Goal: Transaction & Acquisition: Book appointment/travel/reservation

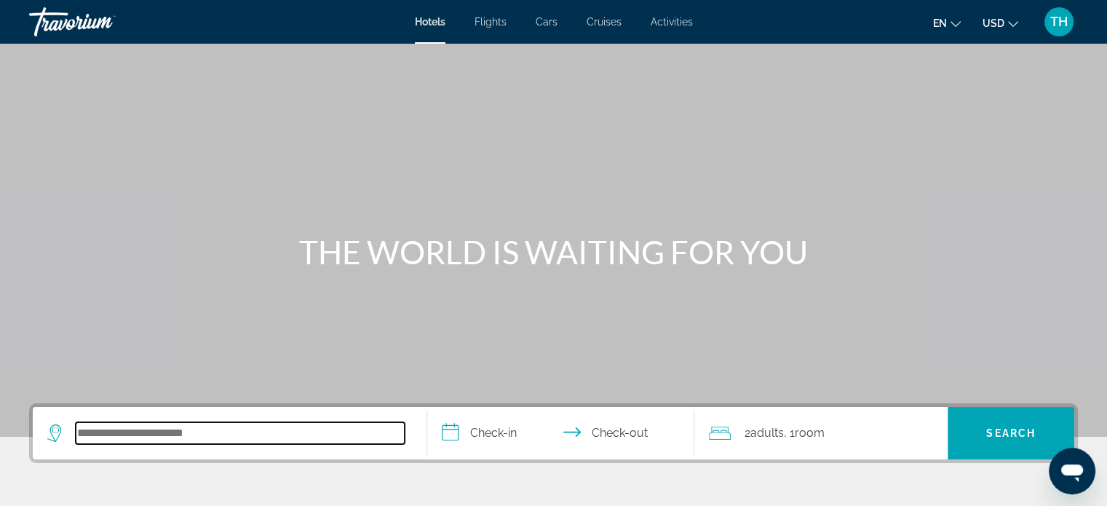
click at [157, 433] on input "Search hotel destination" at bounding box center [240, 433] width 329 height 22
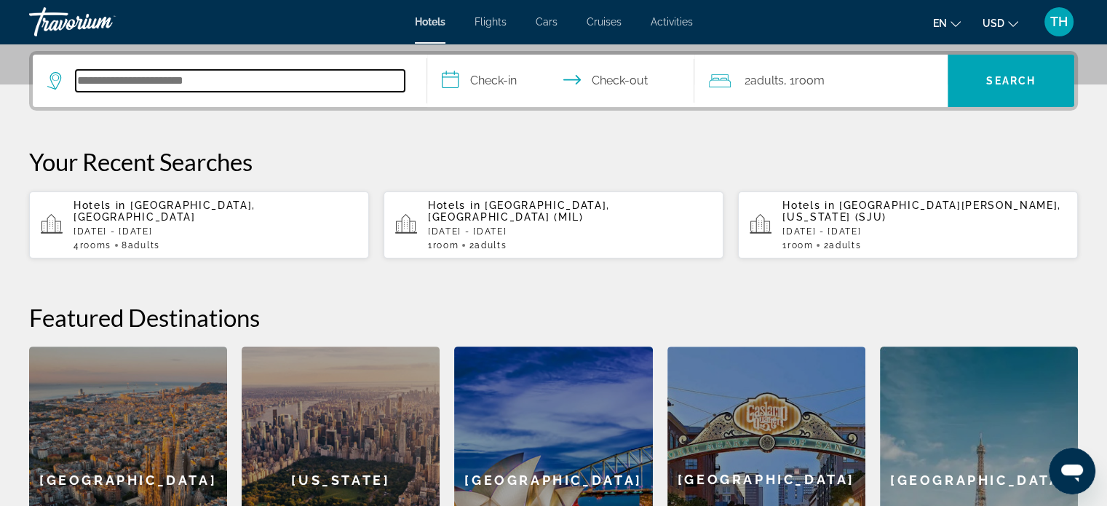
scroll to position [355, 0]
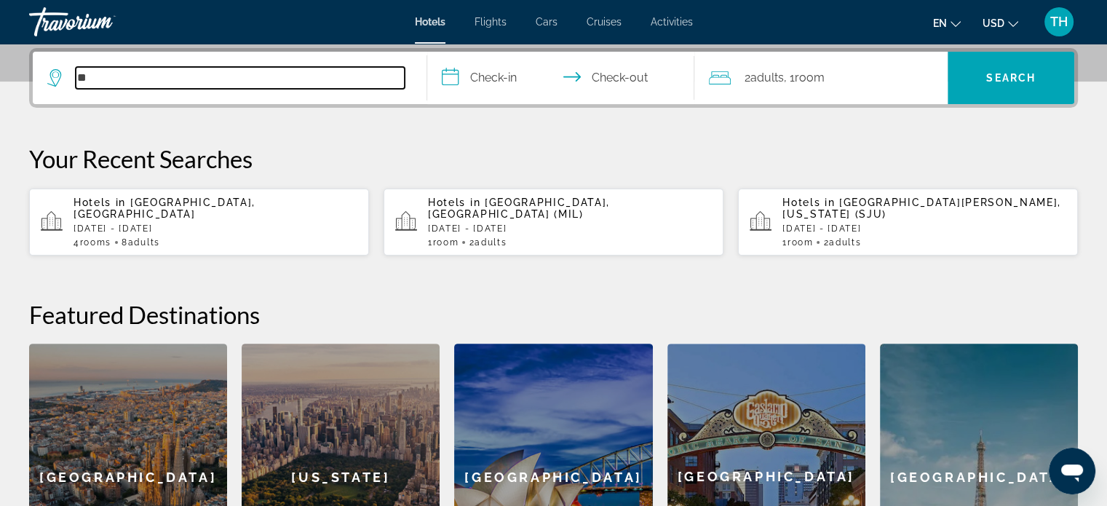
type input "*"
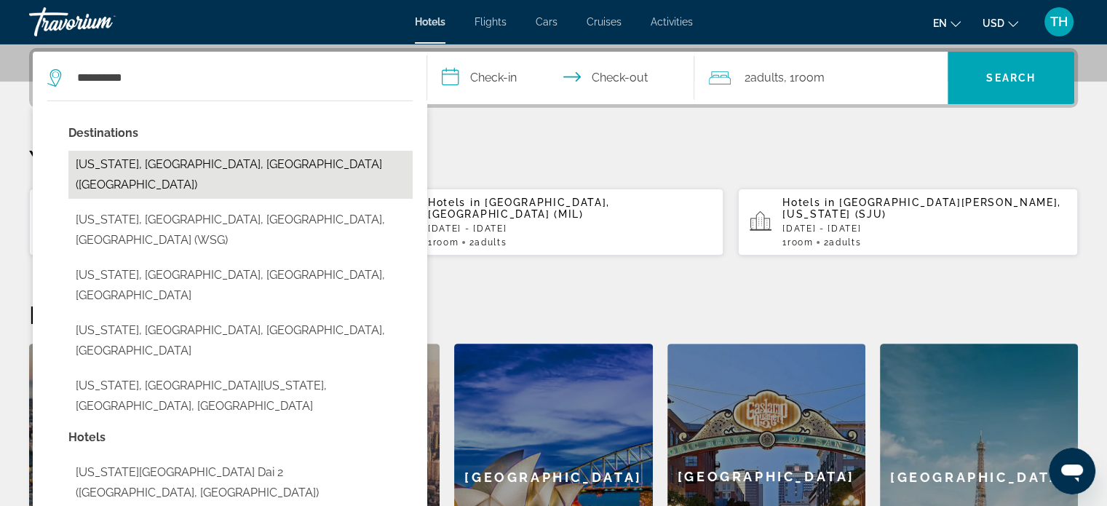
click at [175, 162] on button "[US_STATE], [GEOGRAPHIC_DATA], [GEOGRAPHIC_DATA] ([GEOGRAPHIC_DATA])" at bounding box center [240, 175] width 344 height 48
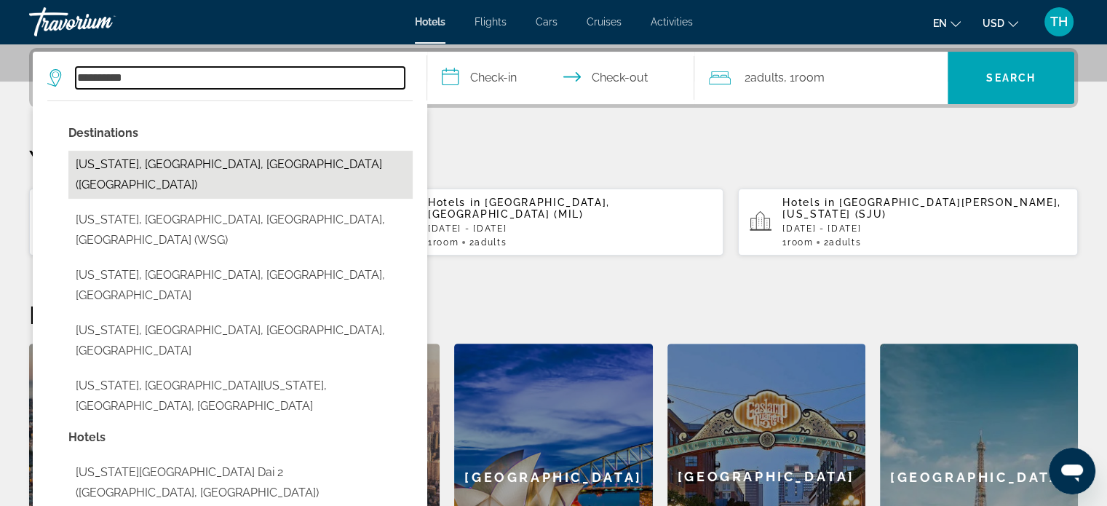
type input "**********"
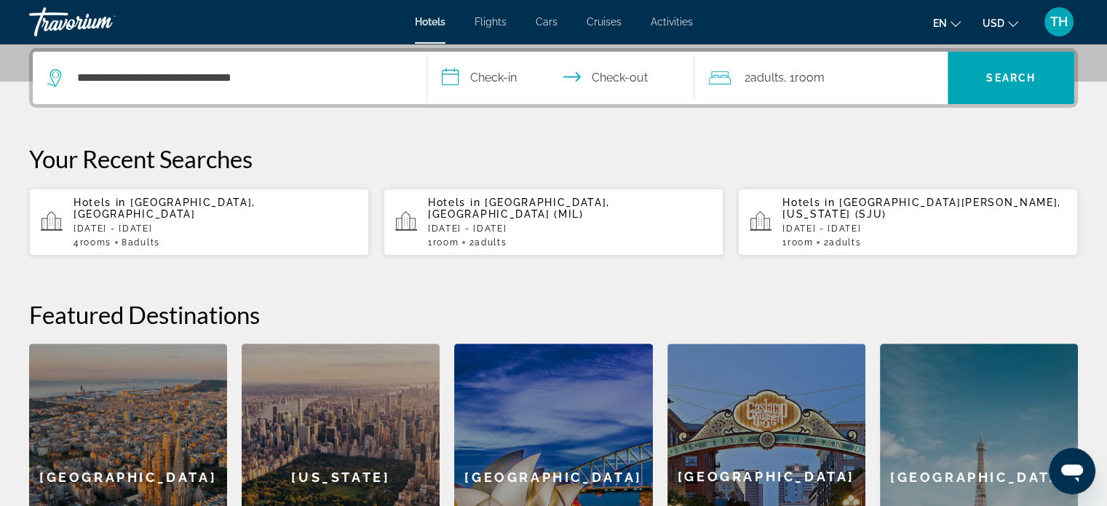
click at [459, 83] on input "**********" at bounding box center [564, 80] width 274 height 57
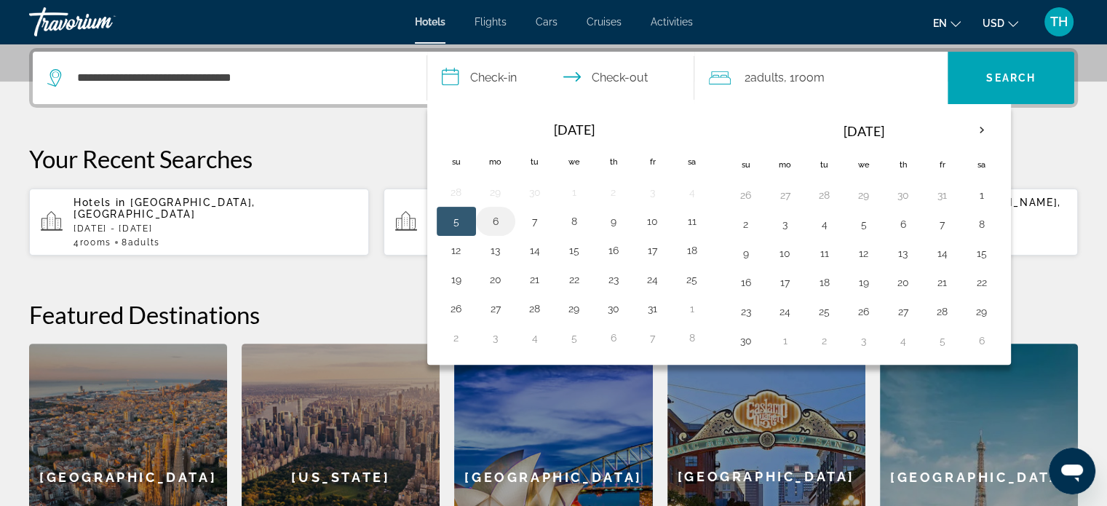
click at [499, 220] on button "6" at bounding box center [495, 221] width 23 height 20
click at [456, 219] on button "5" at bounding box center [456, 221] width 23 height 20
type input "**********"
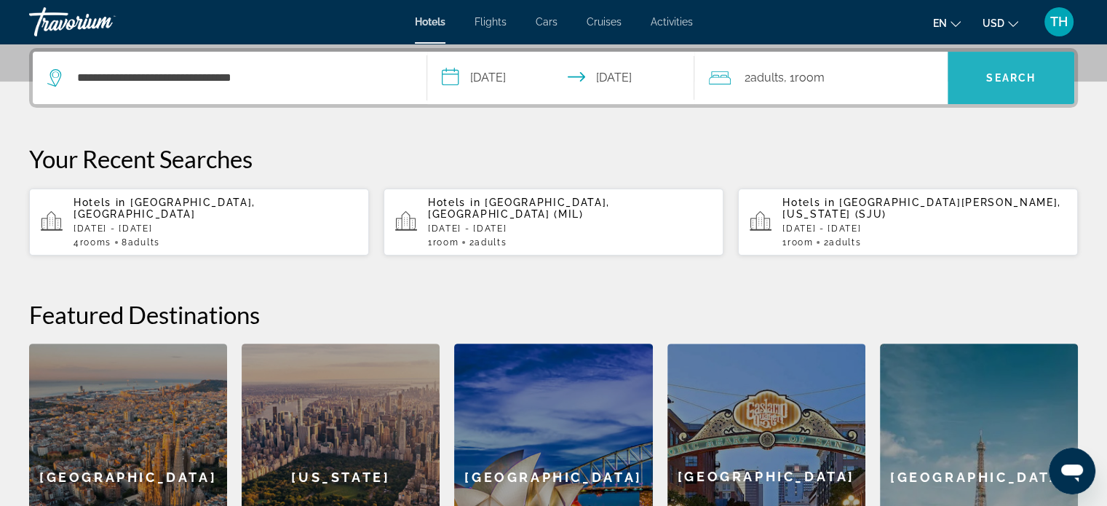
click at [1008, 64] on span "Search" at bounding box center [1011, 77] width 127 height 35
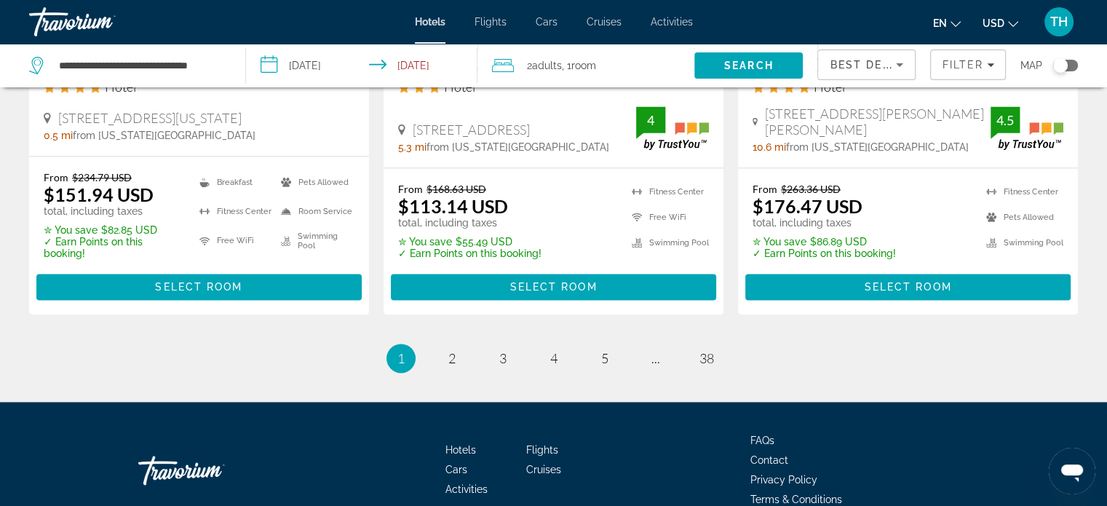
scroll to position [2128, 0]
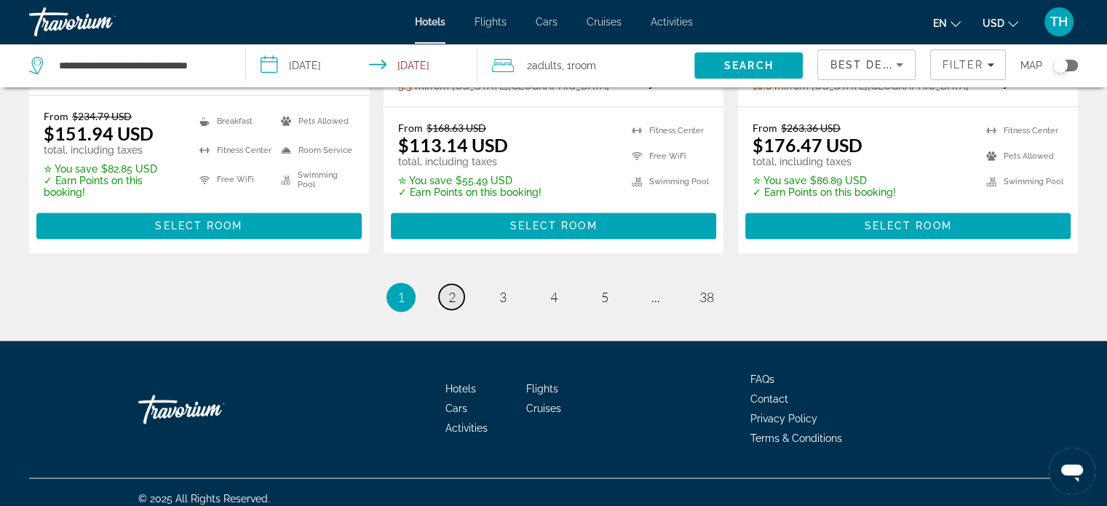
click at [451, 289] on span "2" at bounding box center [451, 297] width 7 height 16
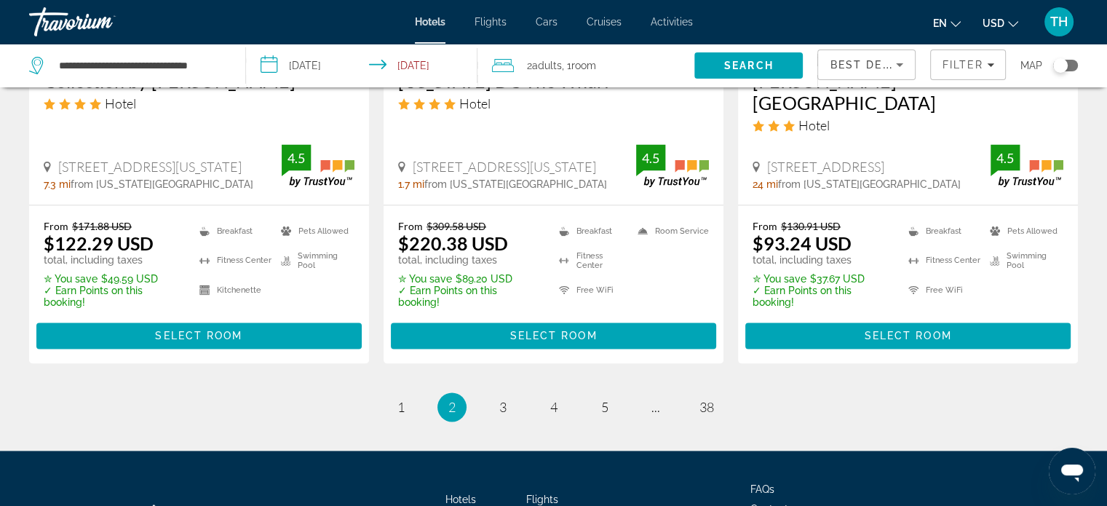
scroll to position [2038, 0]
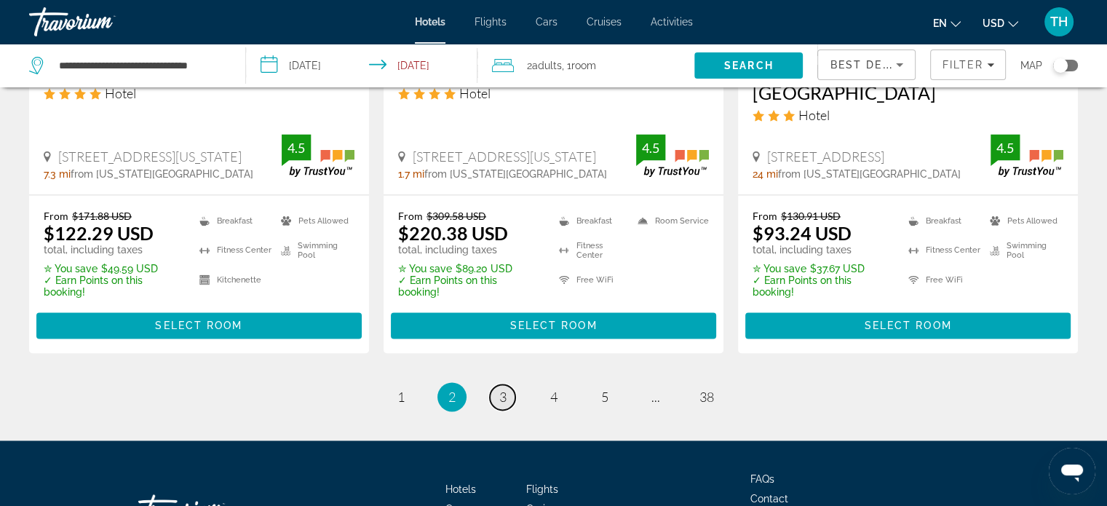
click at [502, 389] on span "3" at bounding box center [502, 397] width 7 height 16
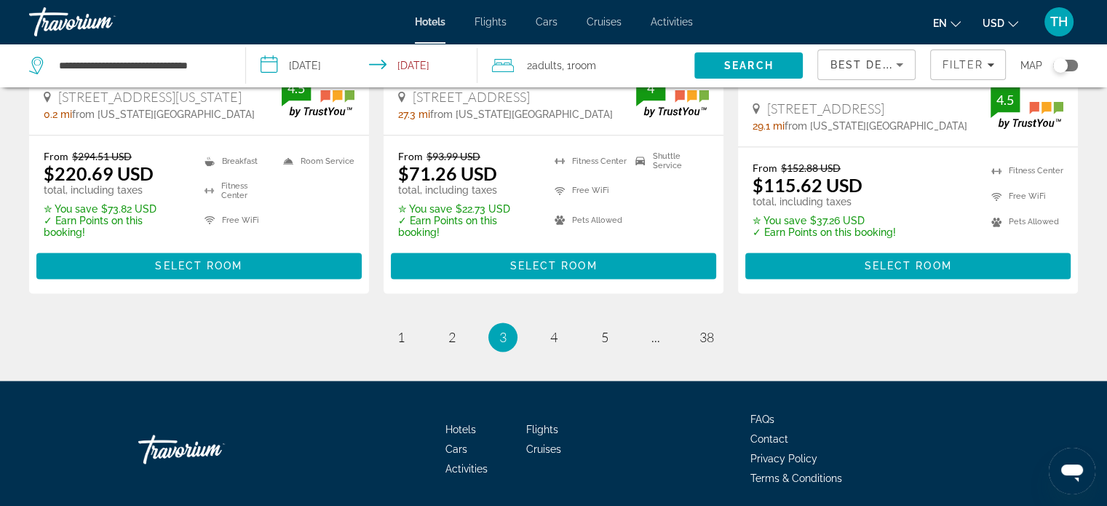
scroll to position [2111, 0]
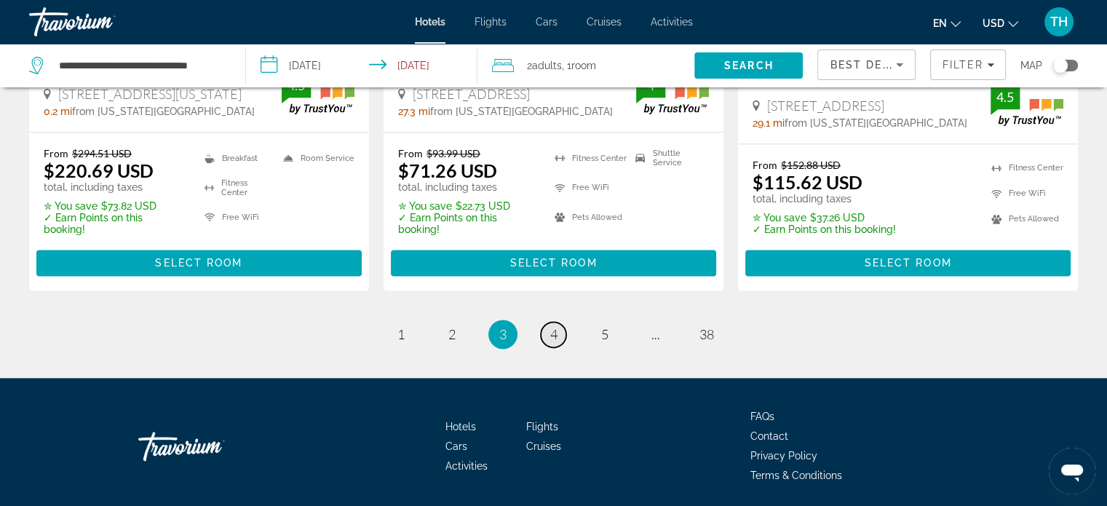
click at [556, 326] on span "4" at bounding box center [553, 334] width 7 height 16
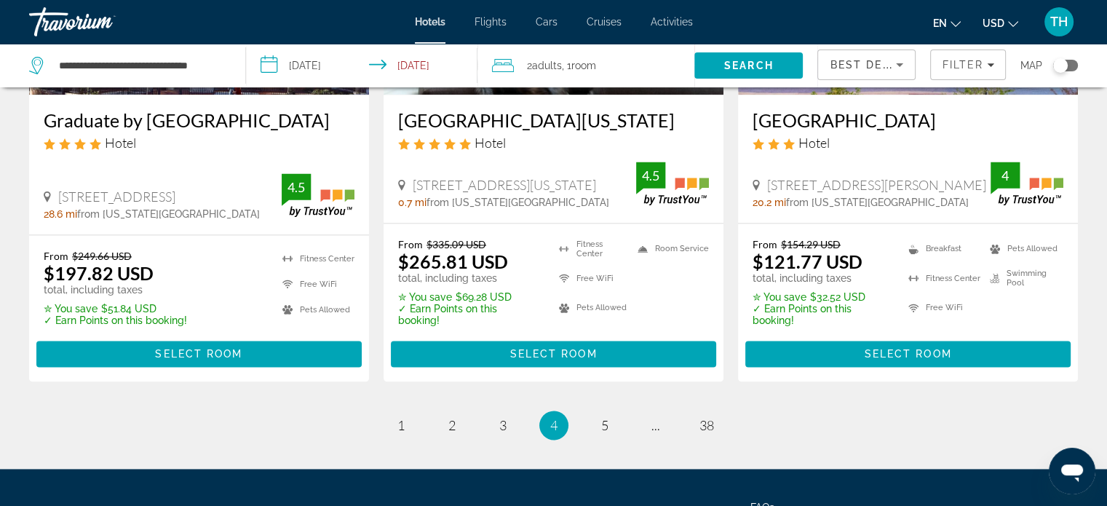
scroll to position [2038, 0]
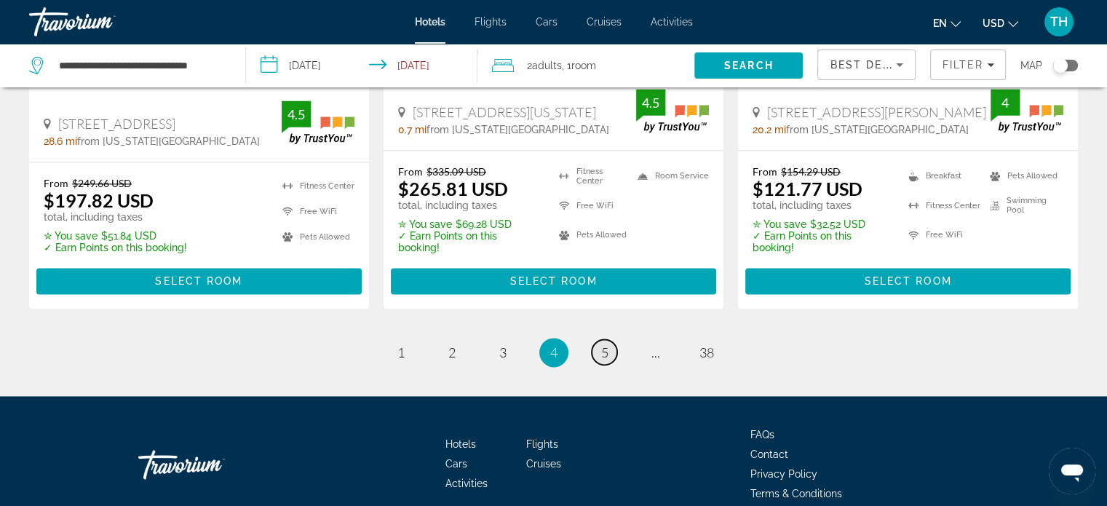
click at [604, 344] on span "5" at bounding box center [604, 352] width 7 height 16
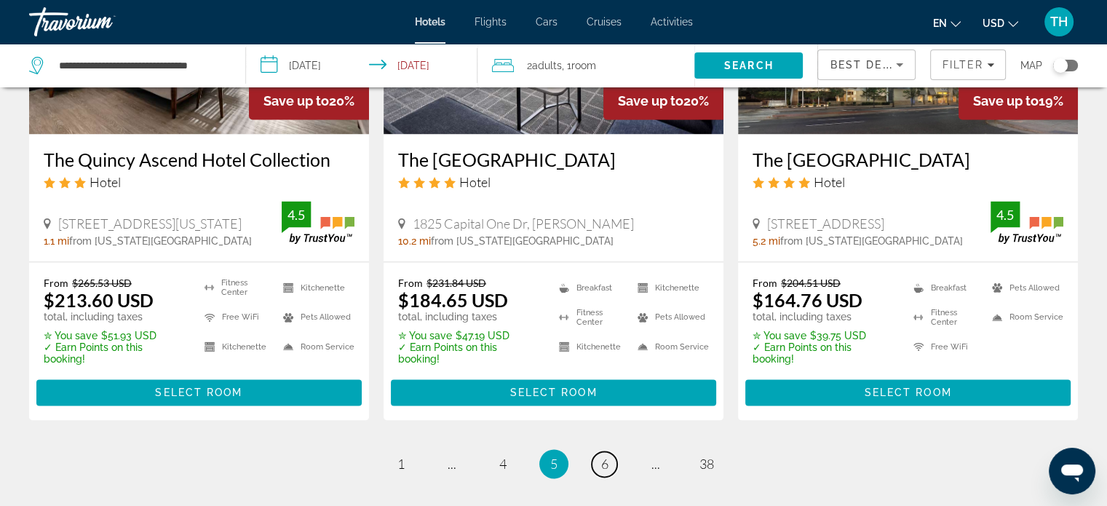
scroll to position [2038, 0]
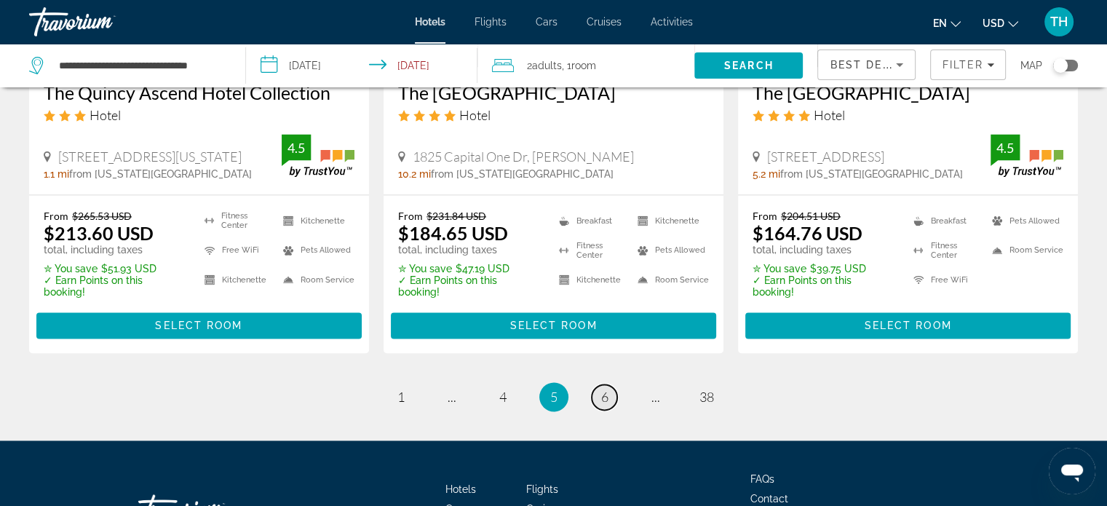
click at [609, 384] on link "page 6" at bounding box center [604, 396] width 25 height 25
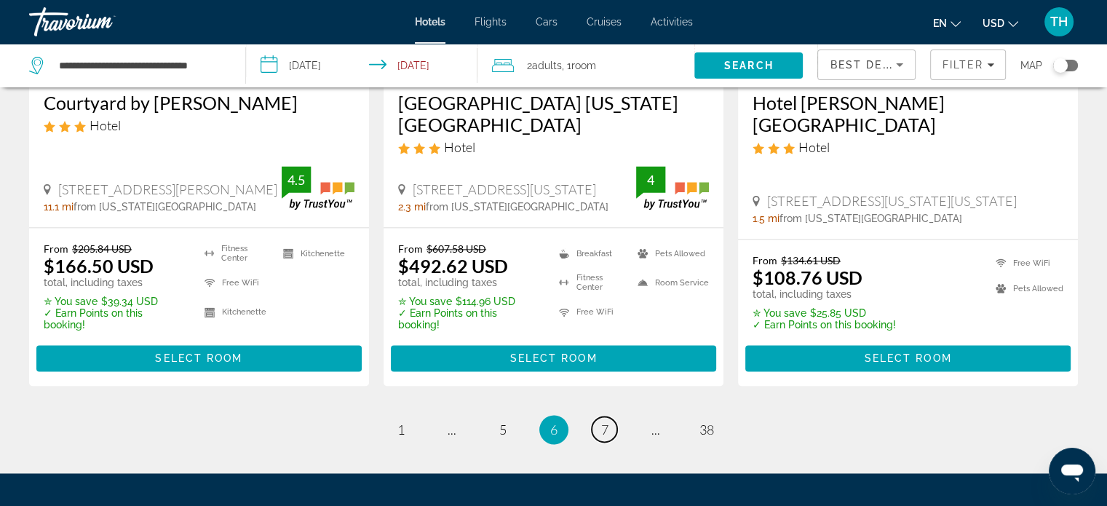
scroll to position [2038, 0]
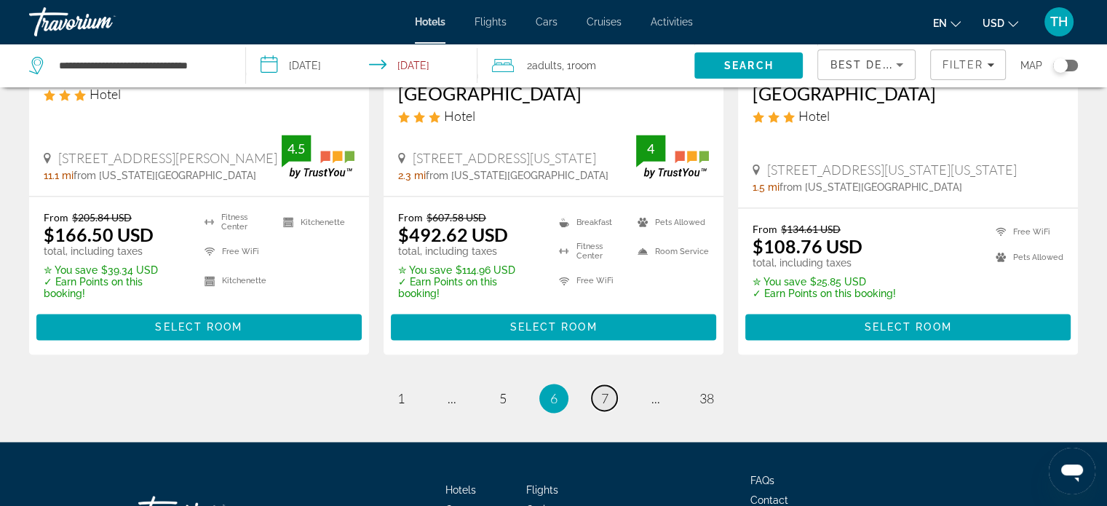
click at [609, 385] on link "page 7" at bounding box center [604, 397] width 25 height 25
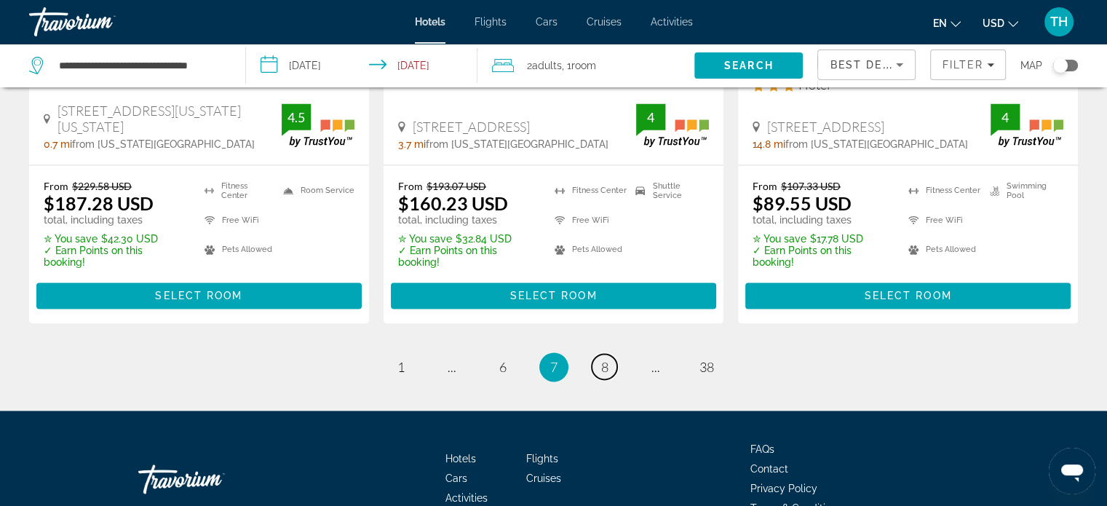
scroll to position [2111, 0]
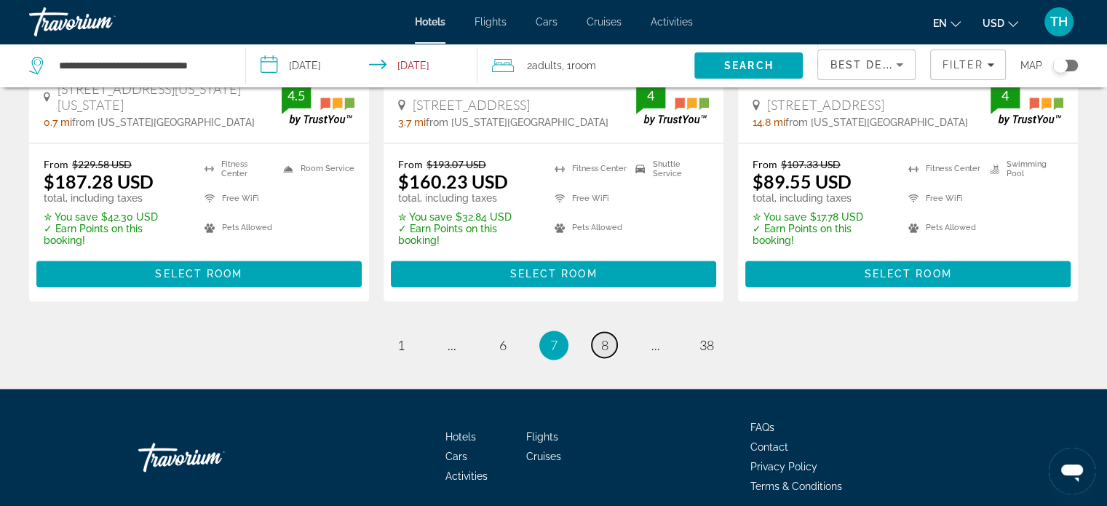
click at [604, 337] on span "8" at bounding box center [604, 345] width 7 height 16
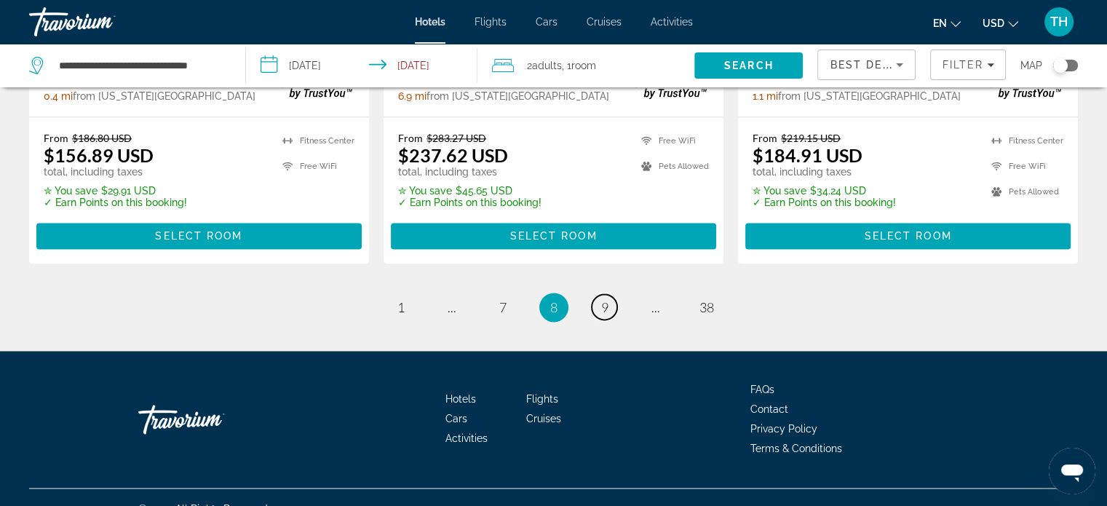
scroll to position [2117, 0]
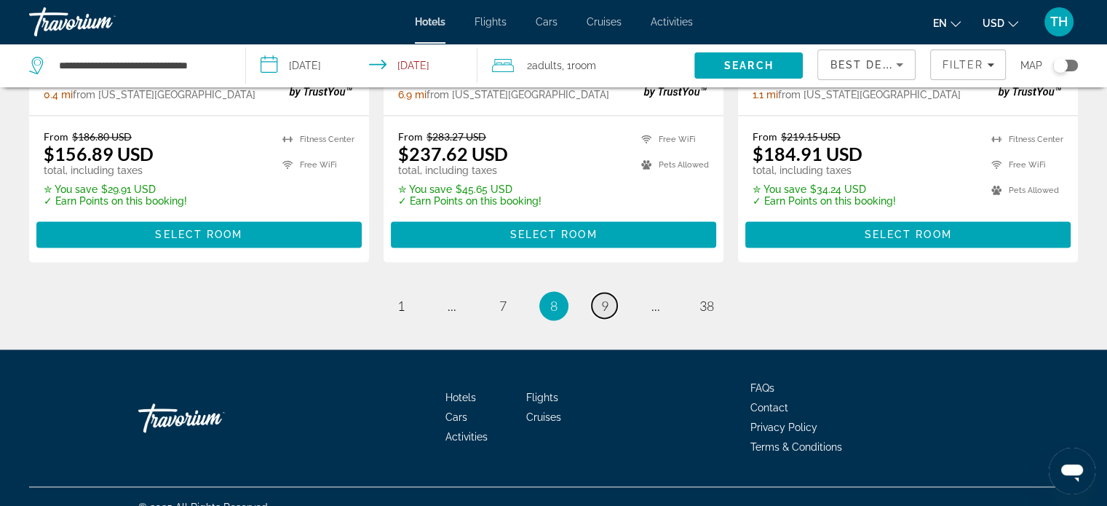
click at [602, 298] on span "9" at bounding box center [604, 306] width 7 height 16
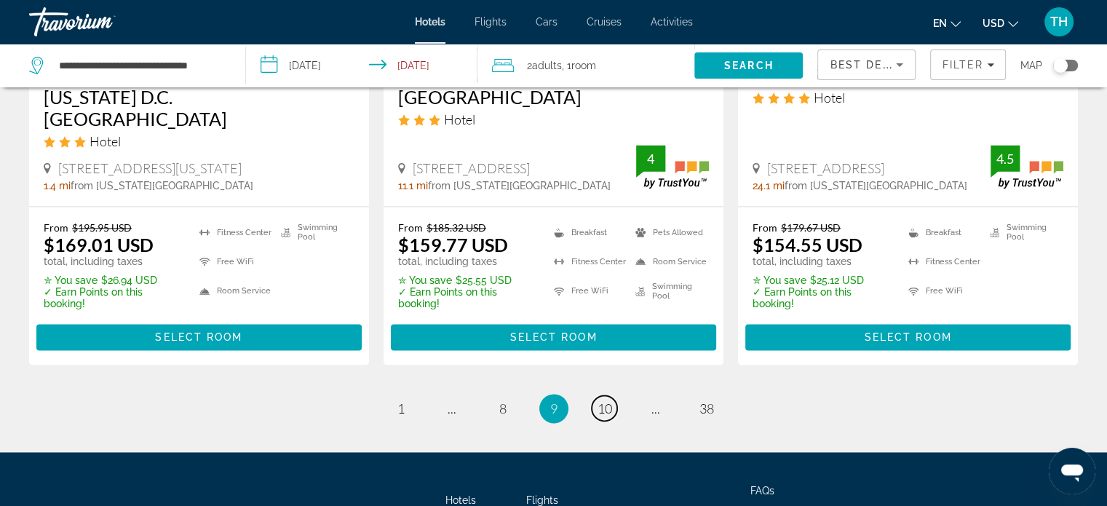
scroll to position [2111, 0]
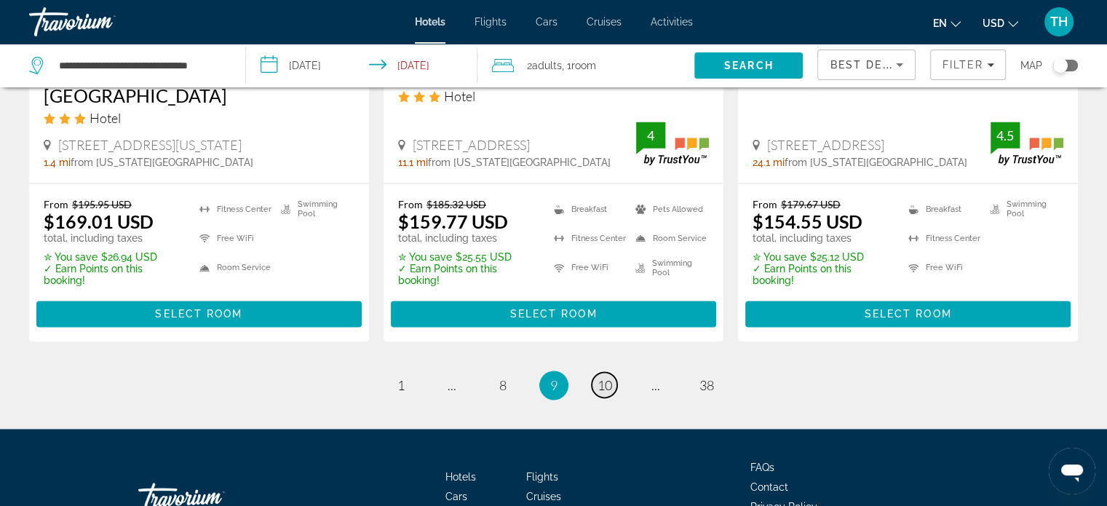
click at [606, 377] on span "10" at bounding box center [605, 385] width 15 height 16
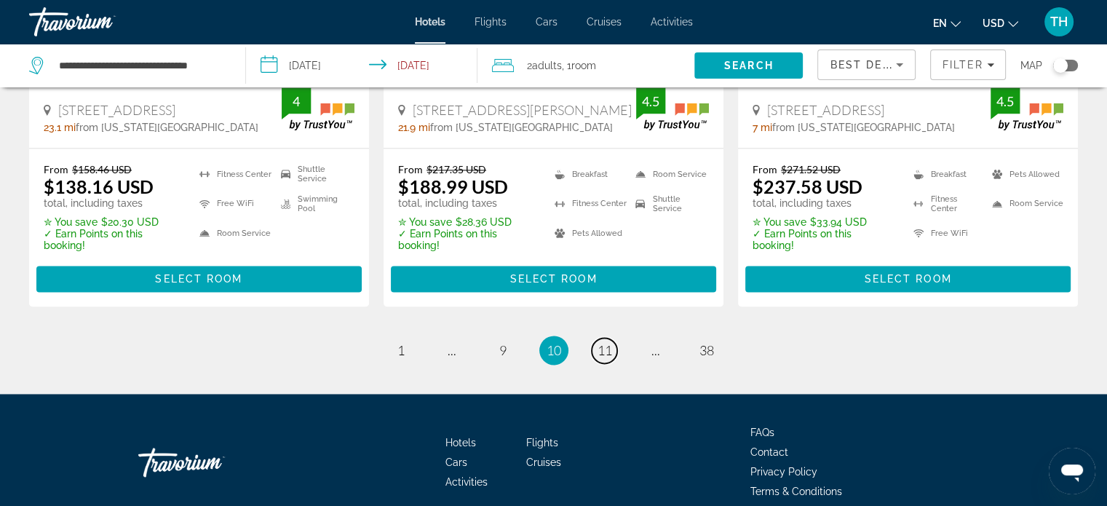
scroll to position [2106, 0]
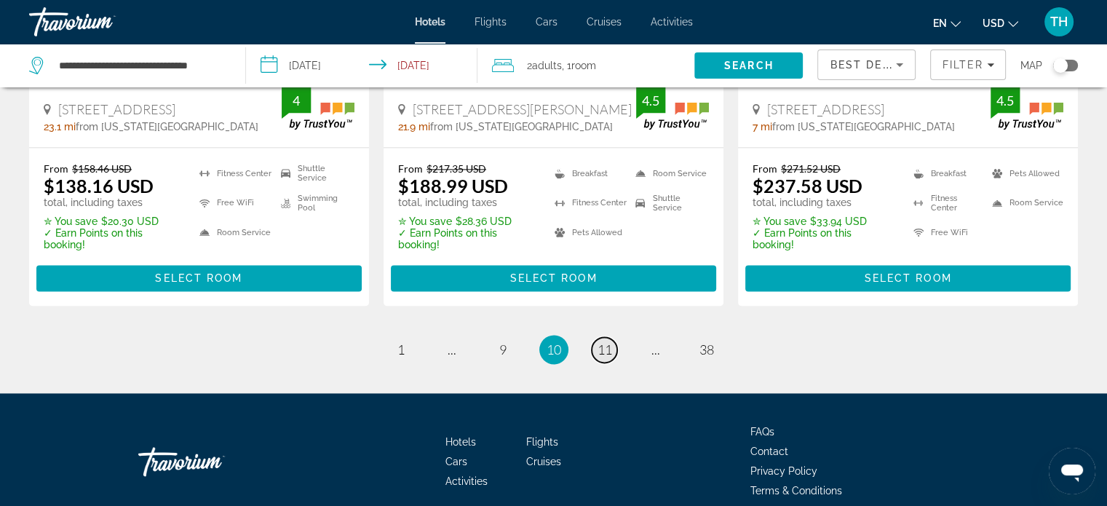
click at [601, 341] on span "11" at bounding box center [605, 349] width 15 height 16
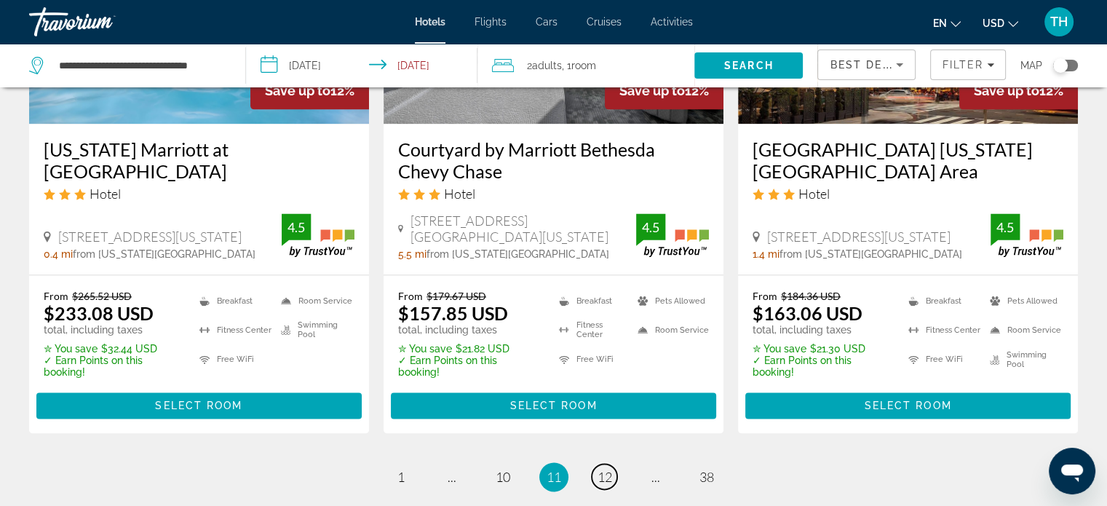
scroll to position [2111, 0]
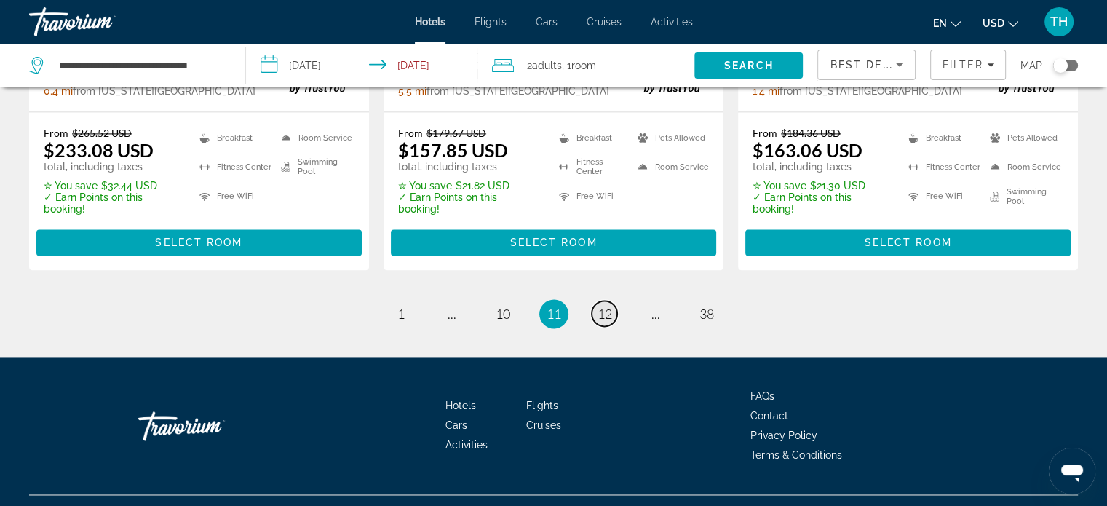
click at [603, 306] on span "12" at bounding box center [605, 314] width 15 height 16
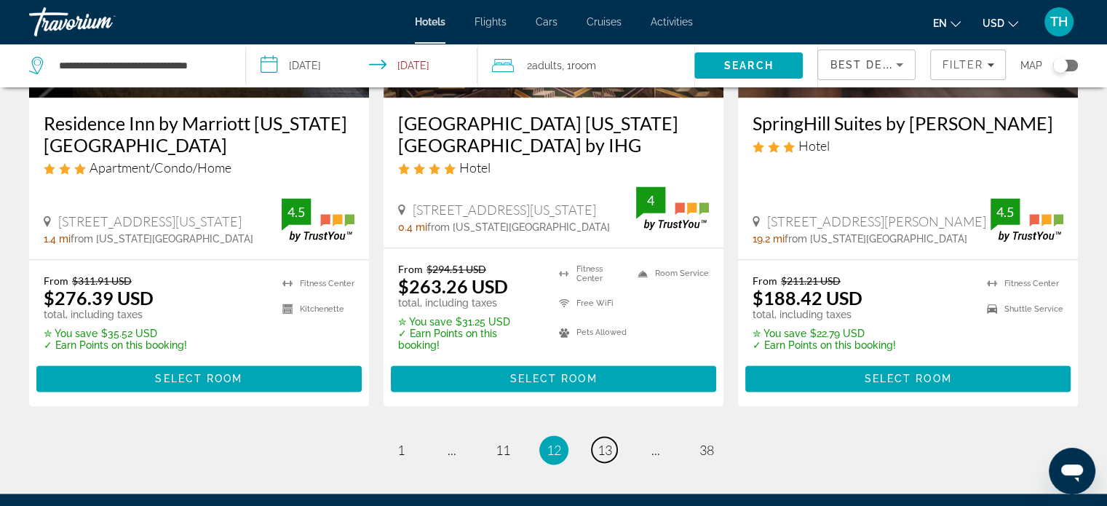
scroll to position [2127, 0]
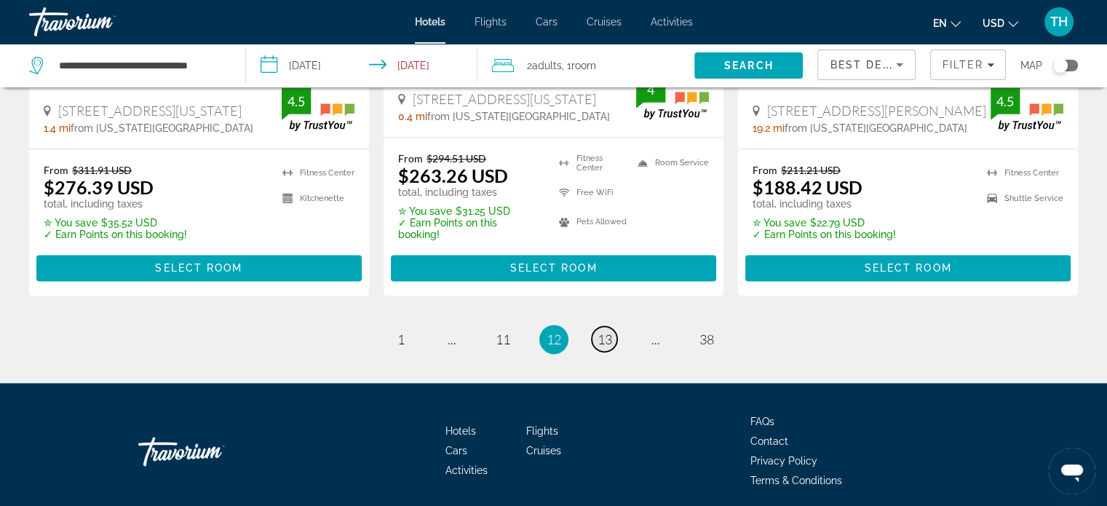
click at [603, 331] on span "13" at bounding box center [605, 339] width 15 height 16
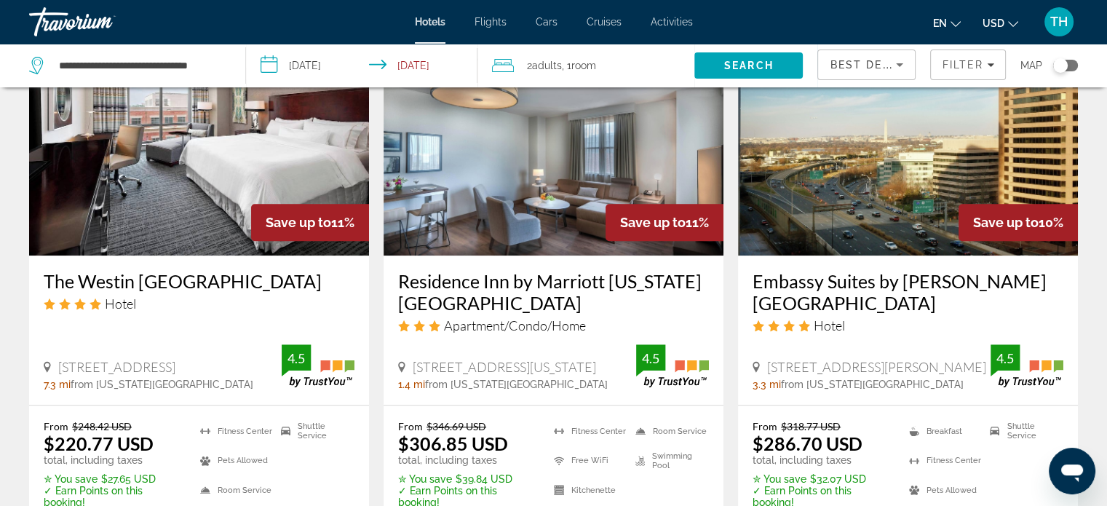
scroll to position [1165, 0]
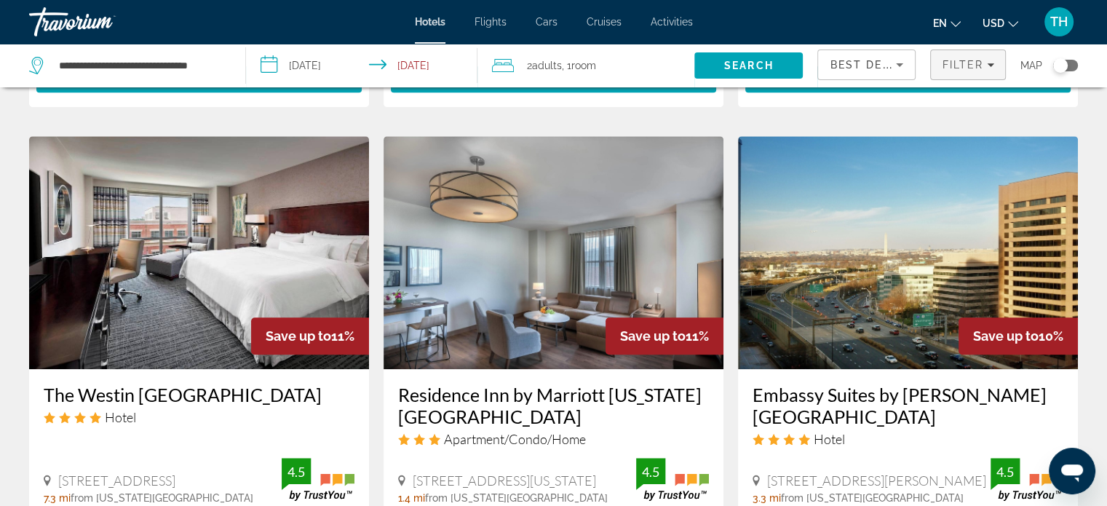
click at [970, 66] on span "Filter" at bounding box center [962, 65] width 41 height 12
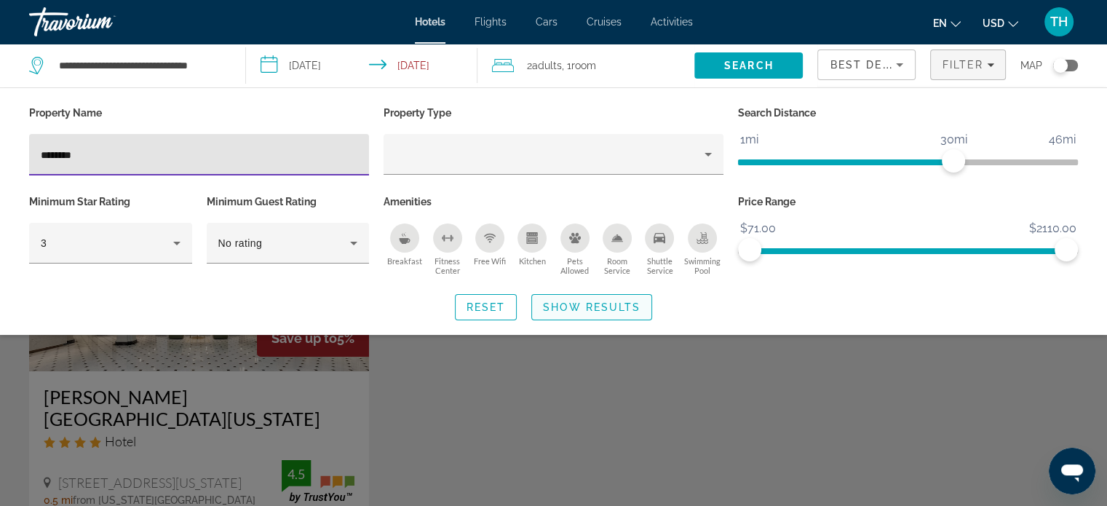
type input "********"
click at [604, 303] on span "Show Results" at bounding box center [592, 307] width 98 height 12
